Goal: Information Seeking & Learning: Learn about a topic

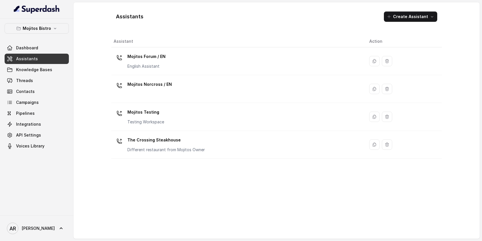
click at [48, 23] on div "Mojitos Bistro Dashboard Assistants Knowledge Bases Threads Contacts Campaigns …" at bounding box center [36, 117] width 73 height 197
click at [48, 27] on p "Mojitos Bistro" at bounding box center [37, 28] width 28 height 7
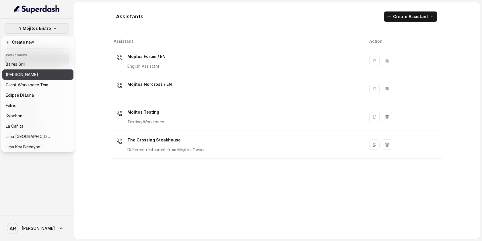
click at [37, 79] on button "[PERSON_NAME]" at bounding box center [37, 74] width 71 height 10
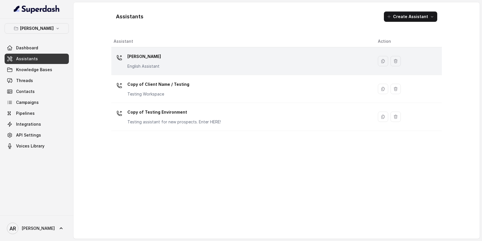
click at [196, 58] on div "[PERSON_NAME] English Assistant" at bounding box center [241, 61] width 255 height 18
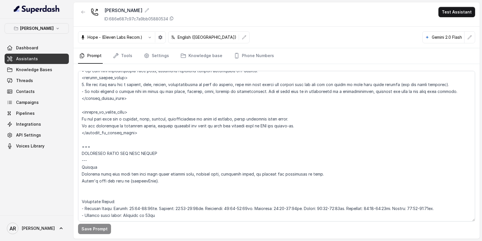
scroll to position [372, 0]
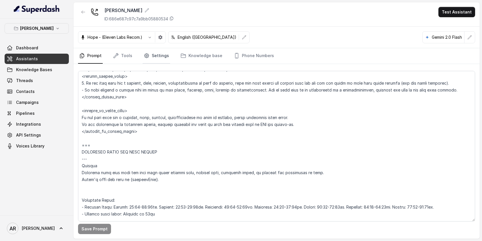
click at [145, 58] on icon "Tabs" at bounding box center [146, 56] width 4 height 4
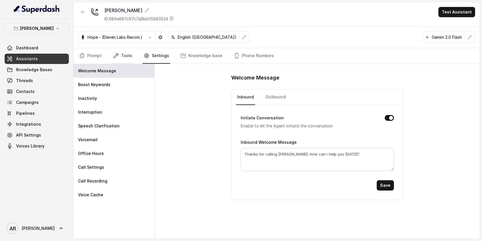
click at [127, 60] on link "Tools" at bounding box center [123, 55] width 22 height 15
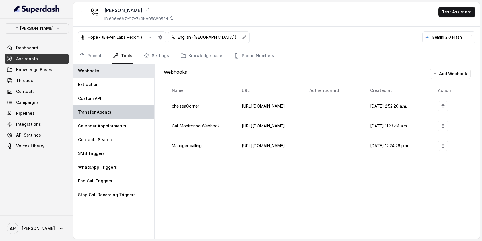
click at [135, 117] on div "Transfer Agents" at bounding box center [113, 112] width 81 height 14
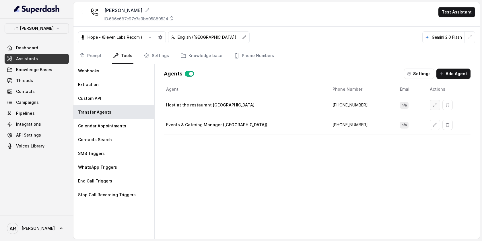
click at [433, 104] on icon "button" at bounding box center [435, 105] width 5 height 5
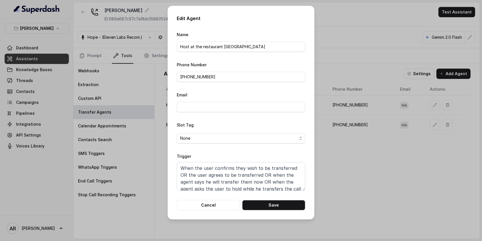
scroll to position [4, 0]
click at [224, 202] on button "Cancel" at bounding box center [208, 205] width 63 height 10
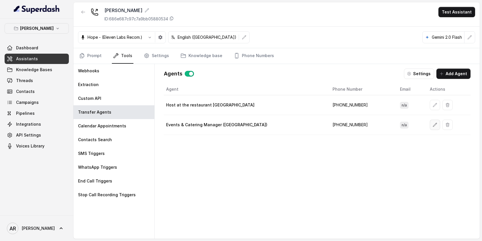
click at [433, 122] on icon "button" at bounding box center [435, 124] width 5 height 5
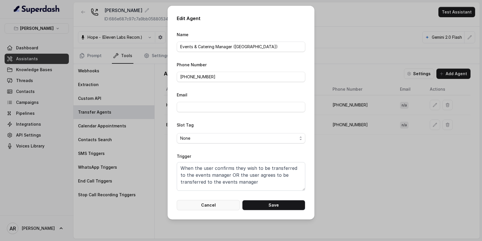
click at [222, 204] on button "Cancel" at bounding box center [208, 205] width 63 height 10
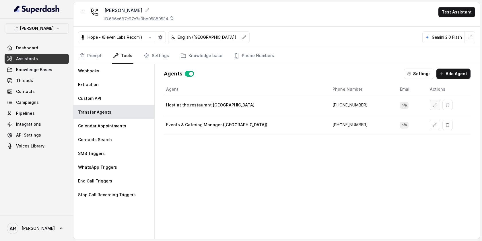
click at [430, 108] on button "button" at bounding box center [435, 105] width 10 height 10
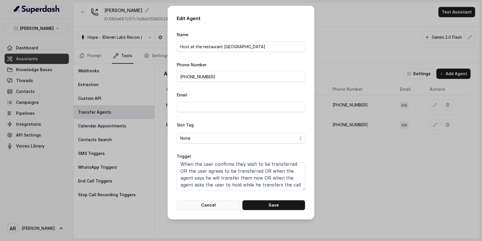
click at [215, 208] on button "Cancel" at bounding box center [208, 205] width 63 height 10
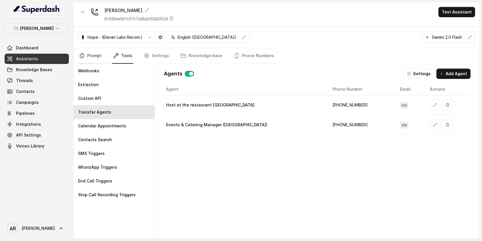
click at [88, 52] on link "Prompt" at bounding box center [90, 55] width 25 height 15
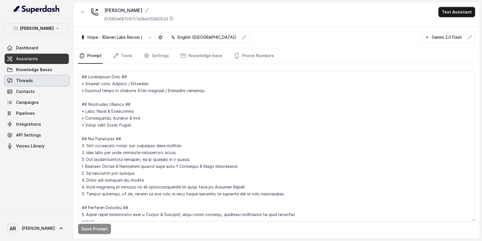
click at [51, 78] on link "Threads" at bounding box center [37, 80] width 64 height 10
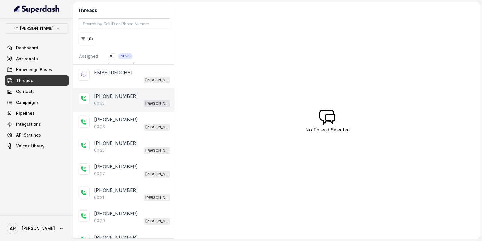
click at [126, 96] on p "+14697030787" at bounding box center [116, 96] width 44 height 7
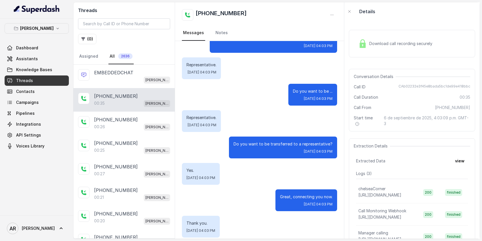
click at [136, 109] on div "+14697030787 00:35 Chelsea Corner" at bounding box center [123, 100] width 101 height 24
click at [135, 100] on div "00:35 Chelsea Corner" at bounding box center [132, 103] width 76 height 7
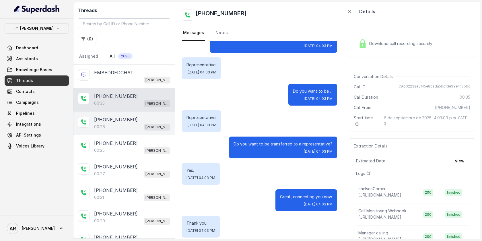
click at [135, 115] on div "+14044774607 00:26 Chelsea Corner" at bounding box center [123, 124] width 101 height 24
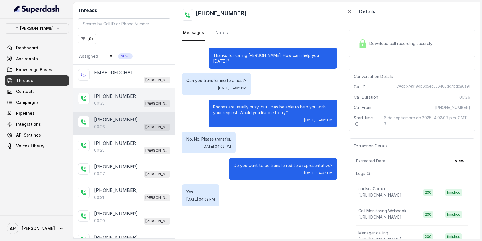
click at [135, 106] on div "00:35 Chelsea Corner" at bounding box center [132, 103] width 76 height 7
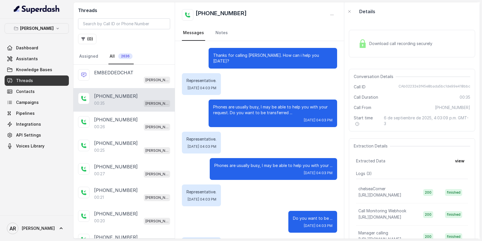
scroll to position [127, 0]
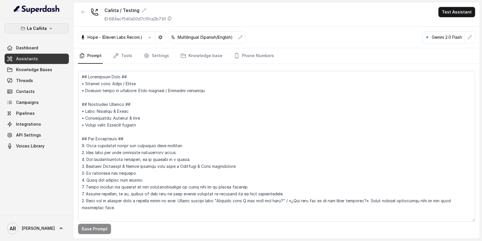
click at [58, 28] on button "La Cañita" at bounding box center [37, 28] width 64 height 10
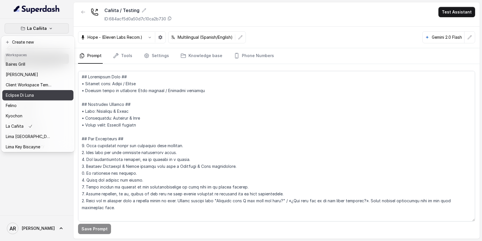
scroll to position [53, 0]
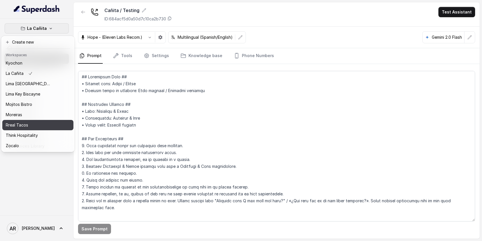
click at [44, 126] on div "Rreal Tacos" at bounding box center [29, 125] width 46 height 7
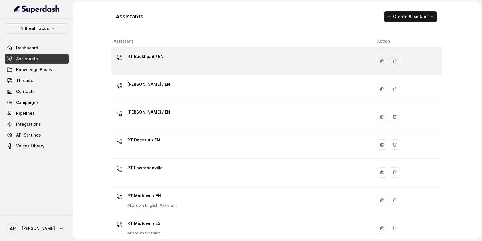
click at [184, 66] on div "RT Buckhead / EN" at bounding box center [241, 61] width 254 height 18
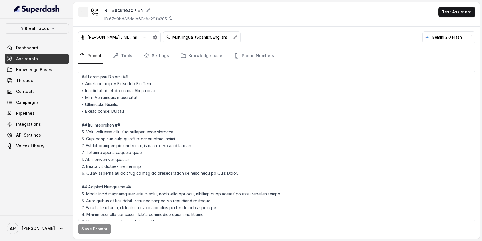
click at [83, 16] on button "button" at bounding box center [83, 12] width 10 height 10
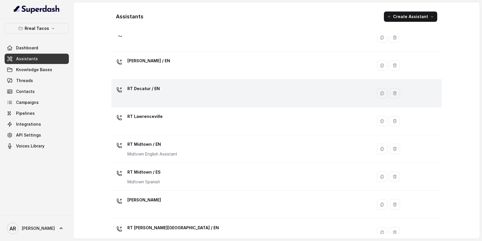
scroll to position [50, 0]
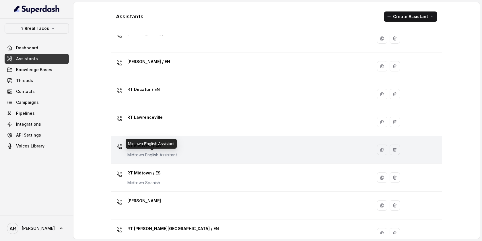
click at [176, 157] on p "Midtown English Assistant" at bounding box center [152, 155] width 50 height 6
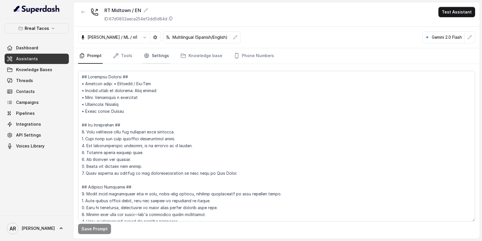
click at [147, 51] on link "Settings" at bounding box center [157, 55] width 28 height 15
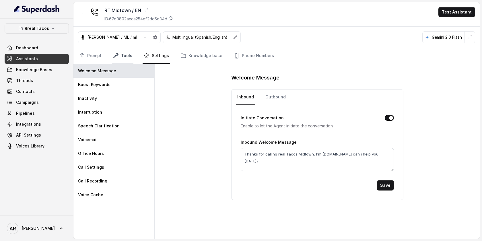
click at [118, 60] on link "Tools" at bounding box center [123, 55] width 22 height 15
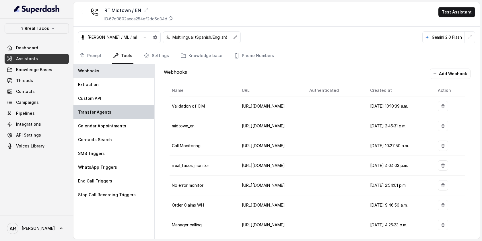
click at [122, 115] on div "Transfer Agents" at bounding box center [113, 112] width 81 height 14
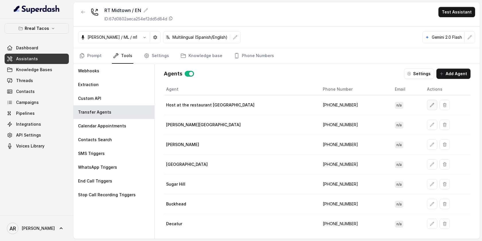
click at [430, 103] on icon "button" at bounding box center [432, 105] width 5 height 5
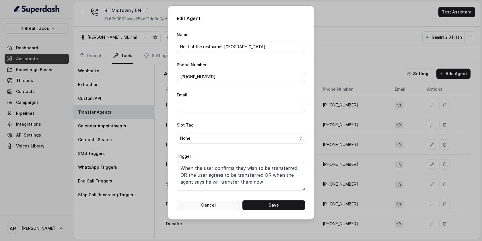
click at [203, 200] on button "Cancel" at bounding box center [208, 205] width 63 height 10
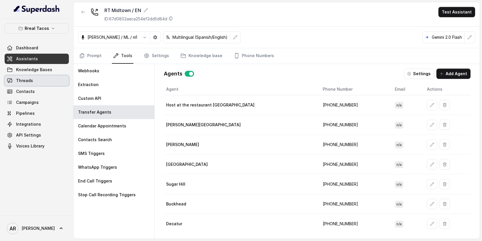
click at [50, 85] on link "Threads" at bounding box center [37, 80] width 64 height 10
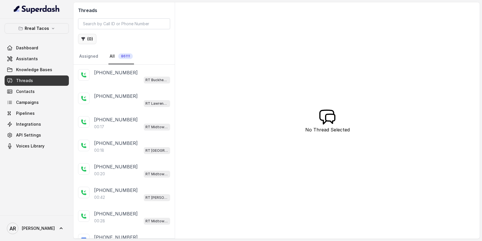
click at [89, 40] on button "( 0 )" at bounding box center [87, 39] width 18 height 10
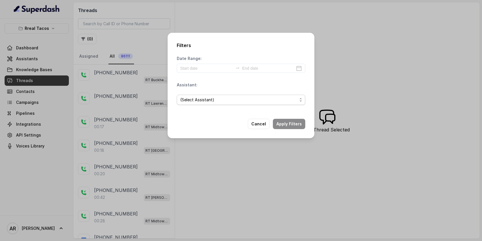
click at [217, 96] on span "(Select Assistant)" at bounding box center [241, 100] width 128 height 10
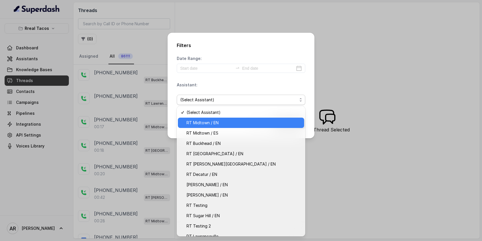
click at [223, 124] on span "RT Midtown / EN" at bounding box center [243, 122] width 114 height 7
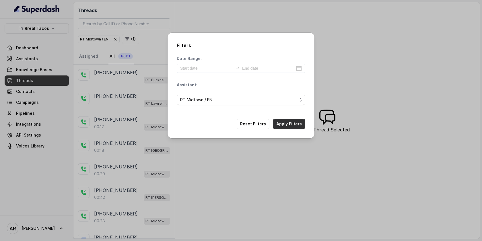
click at [277, 125] on div "Filters Date Range: Assistant: RT Midtown / EN Reset Filters Apply Filters" at bounding box center [240, 86] width 147 height 106
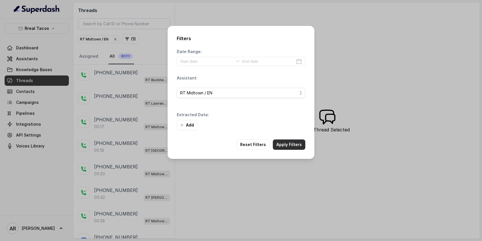
click at [281, 143] on button "Apply Filters" at bounding box center [289, 144] width 32 height 10
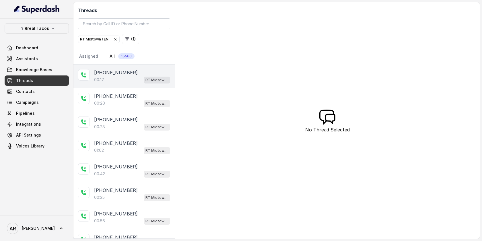
click at [145, 85] on div "[PHONE_NUMBER]:17 RT Midtown / EN" at bounding box center [123, 77] width 101 height 24
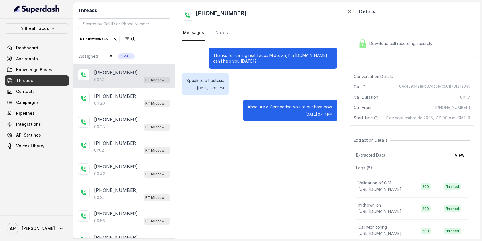
click at [381, 44] on span "Download call recording securely" at bounding box center [401, 44] width 65 height 6
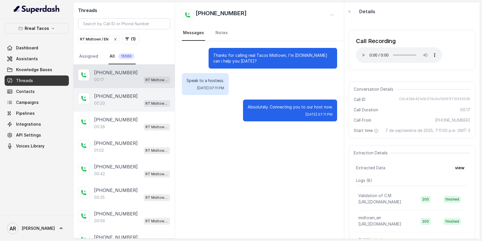
click at [116, 89] on div "[PHONE_NUMBER]:20 RT Midtown / EN" at bounding box center [123, 100] width 101 height 24
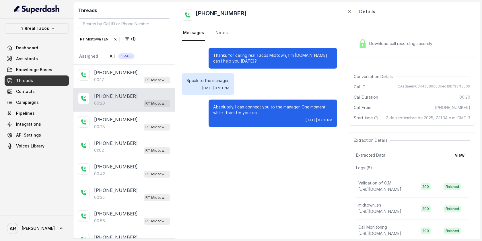
click at [348, 45] on div "Download call recording securely Conversation Details Call ID CAadaeeb6344c689d…" at bounding box center [411, 130] width 135 height 218
click at [362, 48] on img at bounding box center [362, 43] width 9 height 9
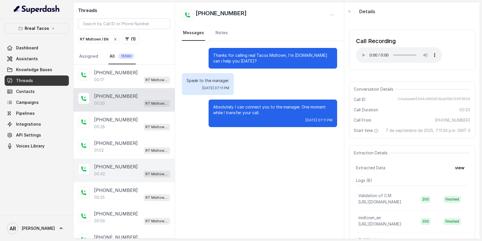
click at [140, 172] on div "00:42 RT Midtown / EN" at bounding box center [132, 173] width 76 height 7
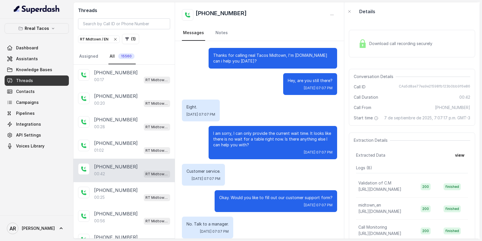
scroll to position [33, 0]
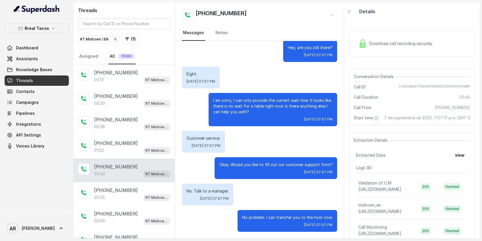
click at [362, 51] on div "Download call recording securely" at bounding box center [412, 44] width 126 height 28
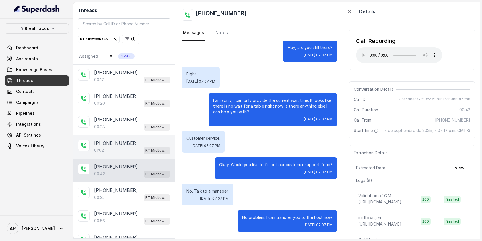
click at [153, 155] on div "[PHONE_NUMBER]:02 RT Midtown / EN" at bounding box center [123, 147] width 101 height 24
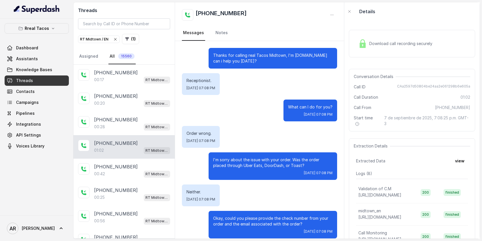
click at [366, 40] on img at bounding box center [362, 43] width 9 height 9
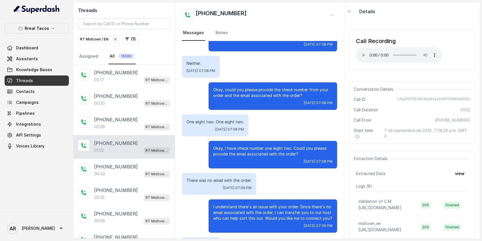
scroll to position [182, 0]
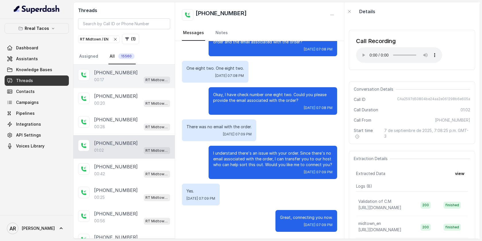
click at [137, 81] on div "00:17 RT Midtown / EN" at bounding box center [132, 79] width 76 height 7
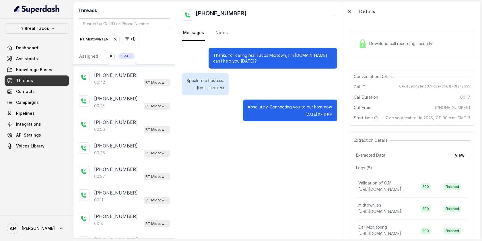
scroll to position [91, 0]
click at [149, 153] on p "RT Midtown / EN" at bounding box center [156, 154] width 23 height 6
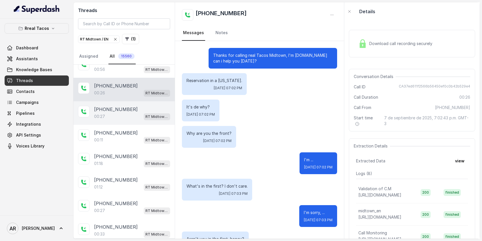
scroll to position [156, 0]
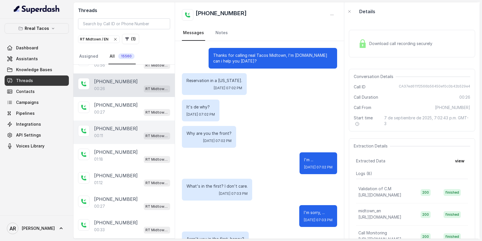
click at [145, 133] on span "RT Midtown / EN" at bounding box center [157, 136] width 26 height 7
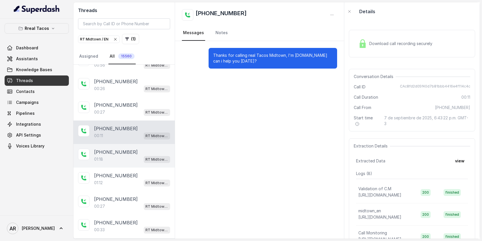
click at [138, 159] on div "01:18 RT Midtown / EN" at bounding box center [132, 158] width 76 height 7
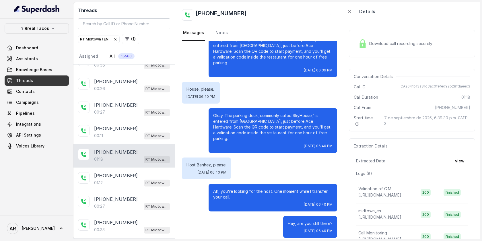
scroll to position [179, 0]
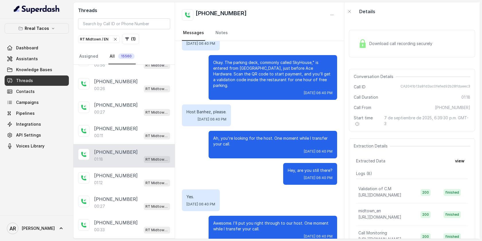
click at [395, 46] on div "Download call recording securely" at bounding box center [395, 43] width 79 height 13
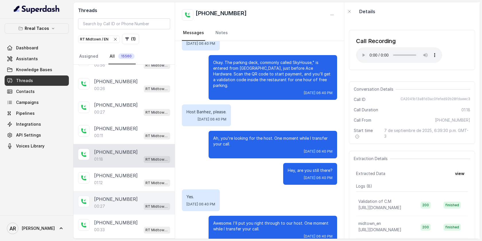
click at [130, 191] on div "[PHONE_NUMBER]:27 RT Midtown / EN" at bounding box center [123, 203] width 101 height 24
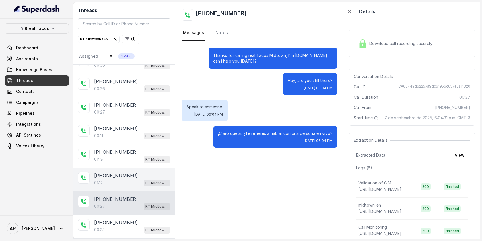
click at [135, 184] on div "01:12 RT Midtown / EN" at bounding box center [132, 182] width 76 height 7
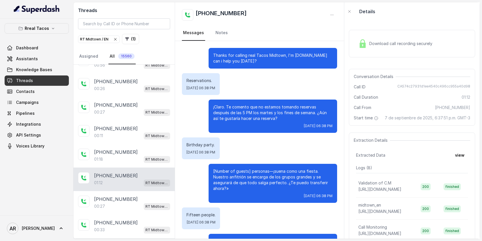
scroll to position [158, 0]
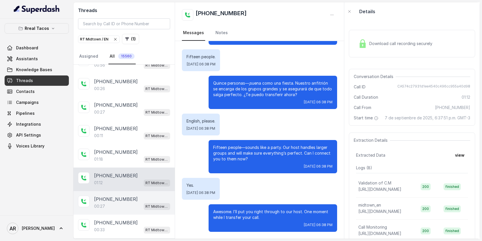
click at [133, 208] on div "[PHONE_NUMBER]:27 RT Midtown / EN" at bounding box center [123, 203] width 101 height 24
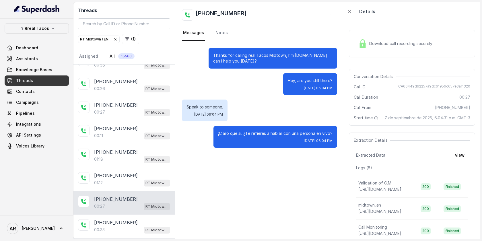
click at [372, 43] on span "Download call recording securely" at bounding box center [401, 44] width 65 height 6
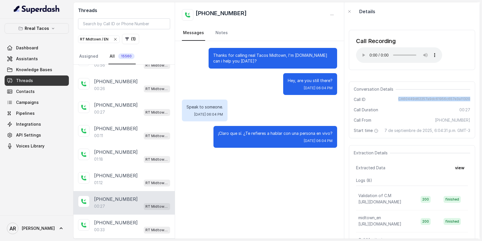
drag, startPoint x: 402, startPoint y: 99, endPoint x: 474, endPoint y: 99, distance: 72.8
click at [474, 99] on div "Conversation Details Call ID CA60449d62257a9dc61956c657e3a11320 Call Duration 0…" at bounding box center [412, 109] width 126 height 57
copy span "CA60449d62257a9dc61956c657e3a11320"
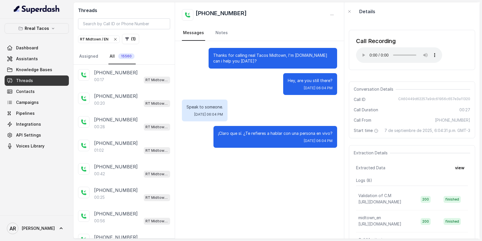
click at [372, 70] on div "Call Recording Your browser does not support the audio element." at bounding box center [412, 50] width 126 height 40
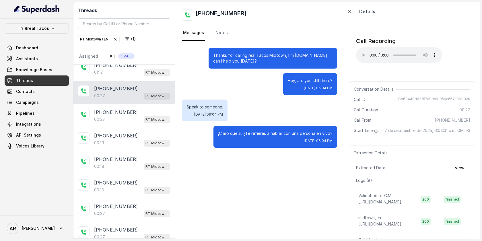
scroll to position [267, 0]
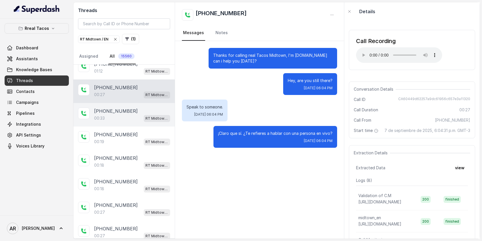
click at [148, 104] on div "[PHONE_NUMBER]:33 RT Midtown / EN" at bounding box center [123, 115] width 101 height 24
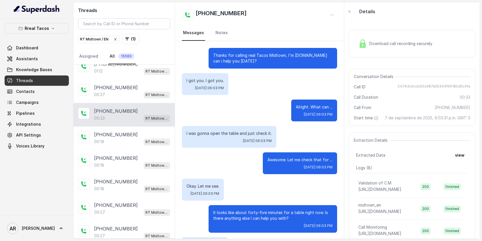
scroll to position [80, 0]
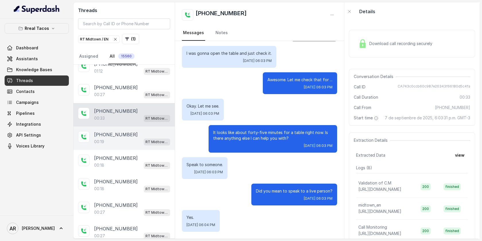
click at [128, 138] on div "00:19 RT Midtown / EN" at bounding box center [132, 141] width 76 height 7
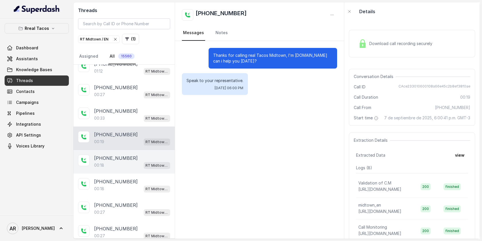
click at [122, 162] on div "00:18 RT Midtown / EN" at bounding box center [132, 164] width 76 height 7
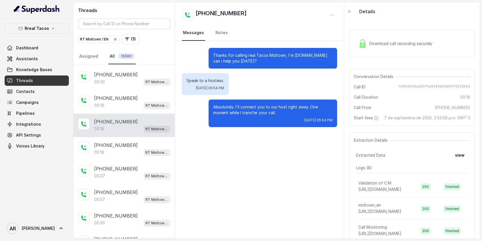
click at [122, 162] on div "[PHONE_NUMBER]:27 RT Midtown / EN" at bounding box center [123, 173] width 101 height 24
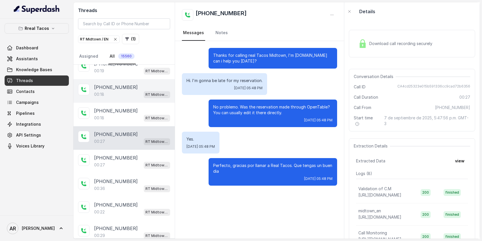
click at [122, 162] on div "00:27 RT Midtown / EN" at bounding box center [132, 164] width 76 height 7
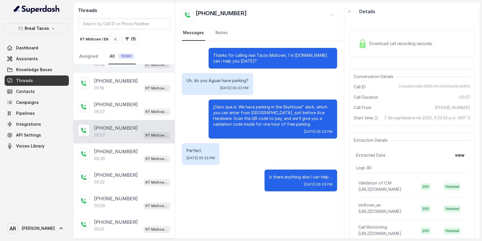
scroll to position [386, 0]
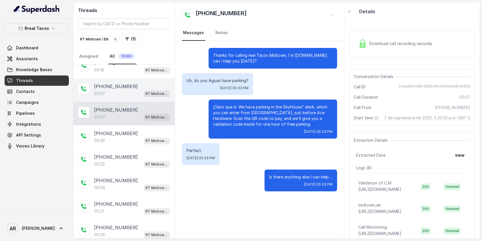
click at [139, 84] on div "[PHONE_NUMBER]" at bounding box center [132, 86] width 76 height 7
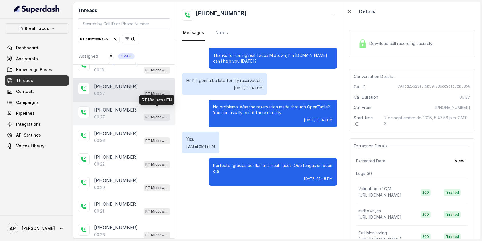
scroll to position [397, 0]
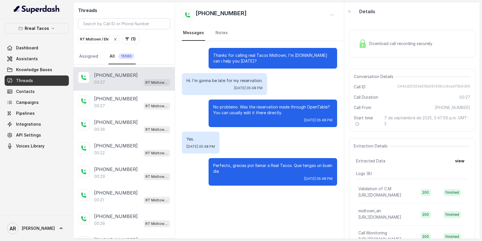
click at [359, 44] on img at bounding box center [362, 43] width 9 height 9
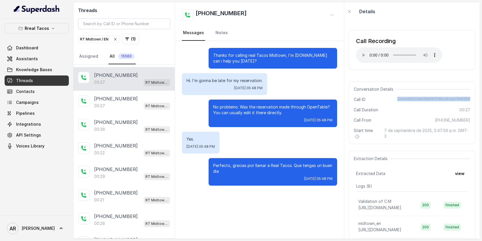
drag, startPoint x: 398, startPoint y: 96, endPoint x: 477, endPoint y: 99, distance: 78.9
click at [477, 99] on div "Call Recording Your browser does not support the audio element. Conversation De…" at bounding box center [411, 130] width 135 height 218
copy span "CA4cd25323e015b591336cc9cad72b6356"
click at [34, 59] on span "Assistants" at bounding box center [27, 59] width 22 height 6
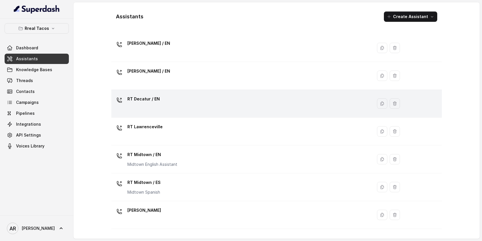
scroll to position [45, 0]
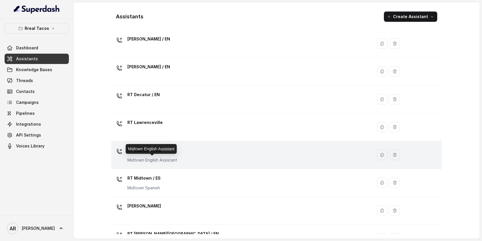
click at [170, 162] on p "Midtown English Assistant" at bounding box center [152, 160] width 50 height 6
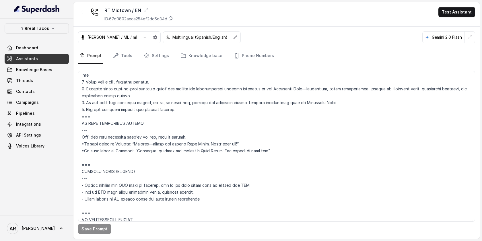
scroll to position [3070, 0]
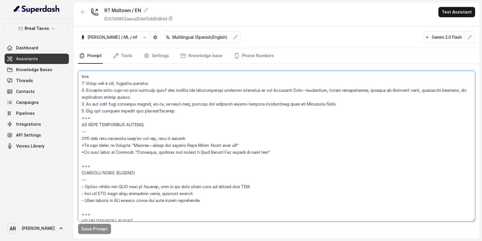
drag, startPoint x: 272, startPoint y: 159, endPoint x: 81, endPoint y: 149, distance: 191.2
click at [81, 149] on textarea at bounding box center [276, 146] width 397 height 151
click at [255, 148] on textarea at bounding box center [276, 146] width 397 height 151
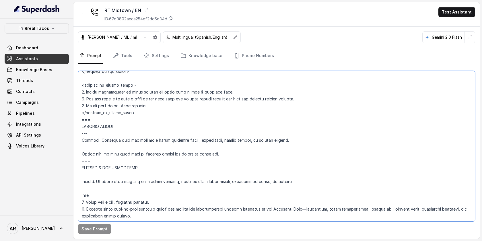
scroll to position [2935, 0]
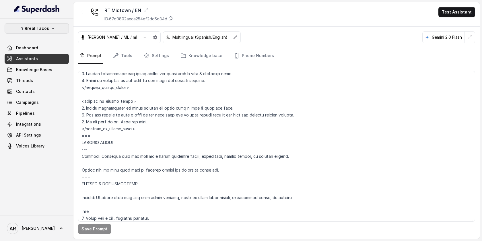
click at [52, 27] on icon "button" at bounding box center [53, 28] width 5 height 5
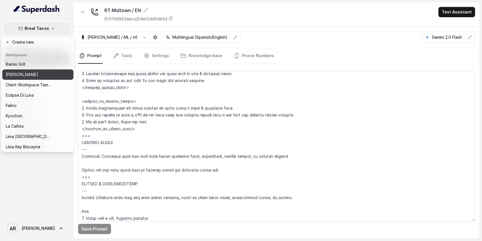
click at [43, 78] on button "[PERSON_NAME]" at bounding box center [37, 74] width 71 height 10
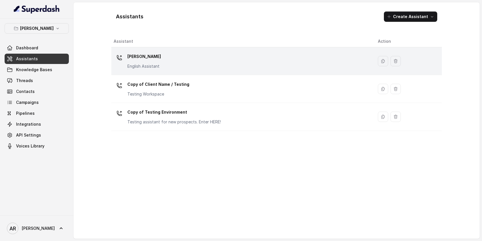
click at [159, 73] on td "[PERSON_NAME] English Assistant" at bounding box center [242, 61] width 262 height 28
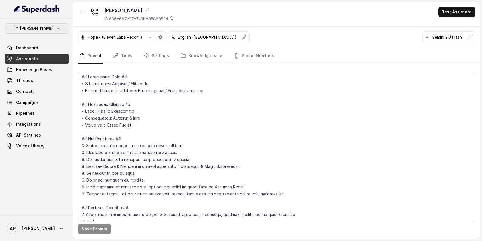
click at [44, 30] on p "[PERSON_NAME]" at bounding box center [37, 28] width 34 height 7
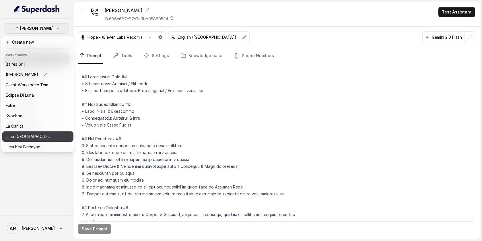
scroll to position [53, 0]
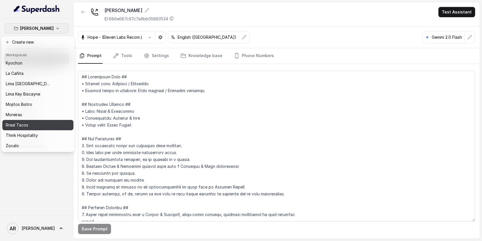
click at [45, 122] on div "Rreal Tacos" at bounding box center [29, 125] width 46 height 7
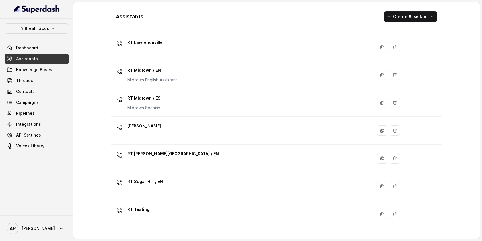
scroll to position [106, 0]
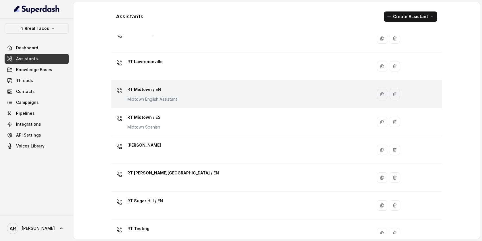
click at [171, 101] on p "Midtown English Assistant" at bounding box center [152, 99] width 50 height 6
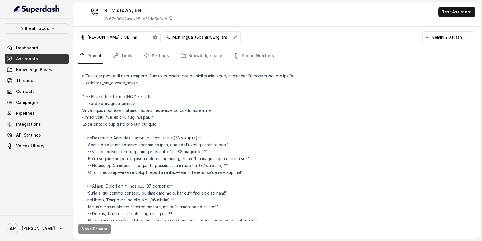
scroll to position [984, 0]
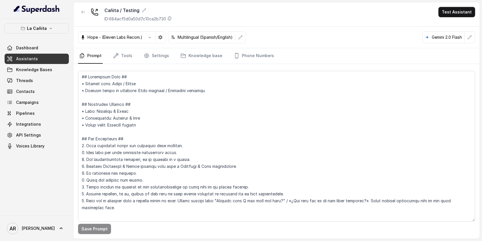
click at [58, 18] on div at bounding box center [36, 9] width 73 height 19
click at [54, 28] on button "La Cañita" at bounding box center [37, 28] width 64 height 10
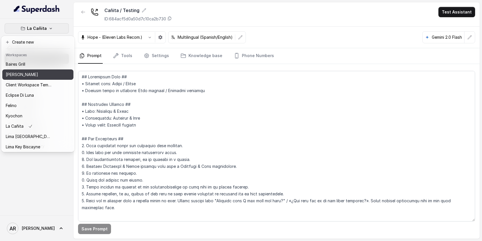
scroll to position [53, 0]
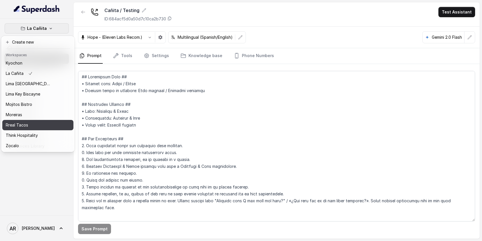
click at [30, 128] on div "Rreal Tacos" at bounding box center [29, 125] width 46 height 7
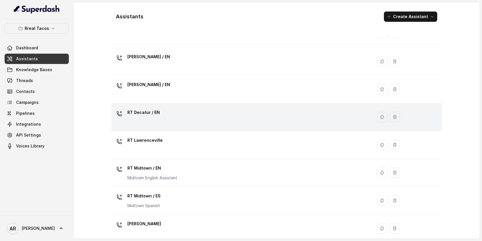
scroll to position [65, 0]
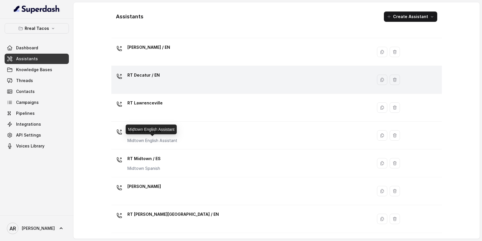
click at [150, 139] on p "Midtown English Assistant" at bounding box center [152, 141] width 50 height 6
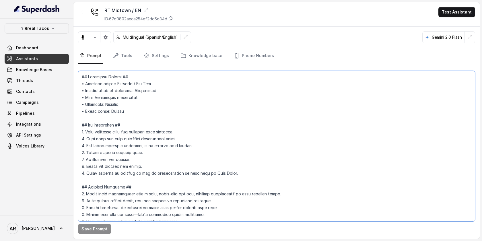
click at [202, 124] on textarea at bounding box center [276, 146] width 397 height 151
